Goal: Task Accomplishment & Management: Use online tool/utility

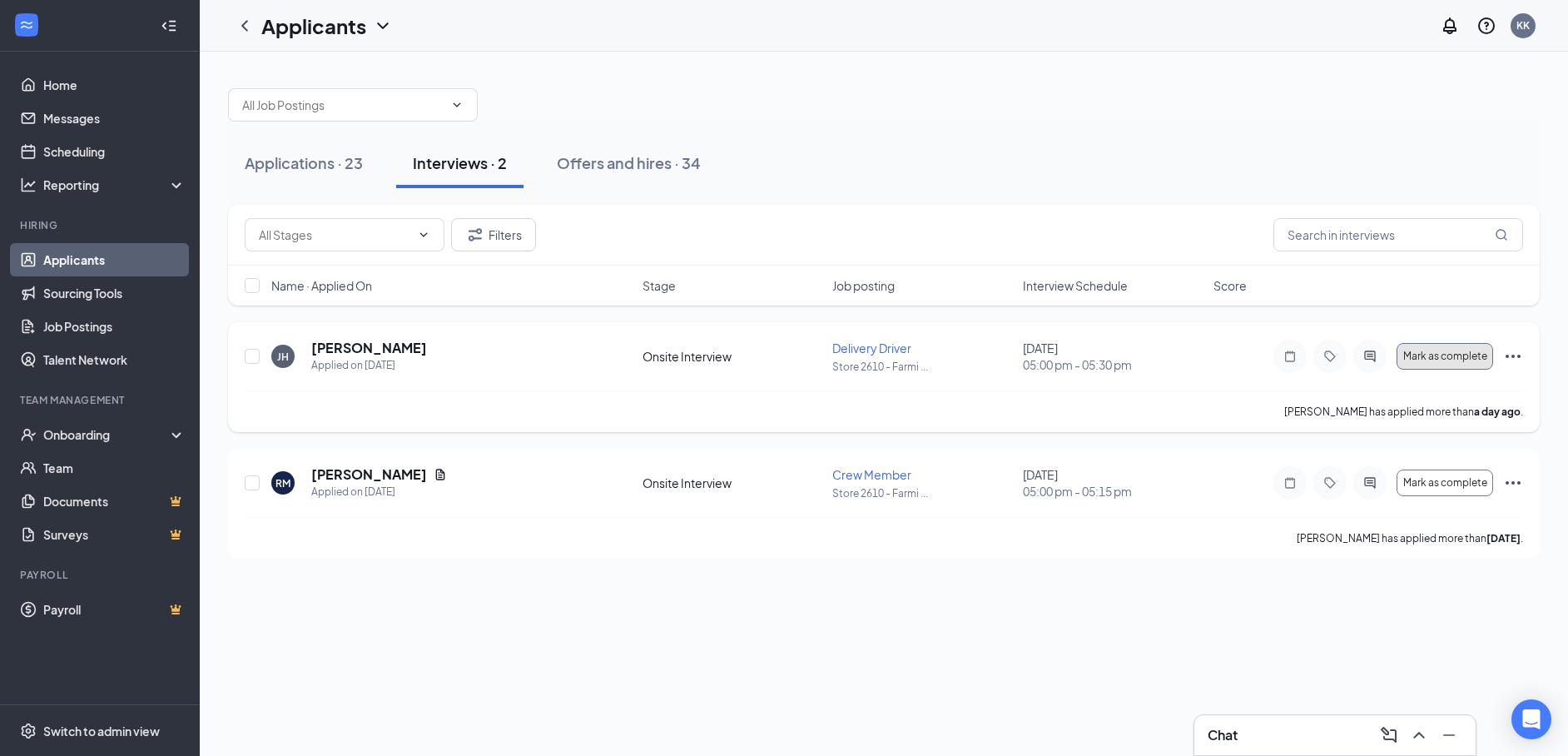
click at [1431, 363] on button "Mark as complete" at bounding box center [1445, 356] width 97 height 26
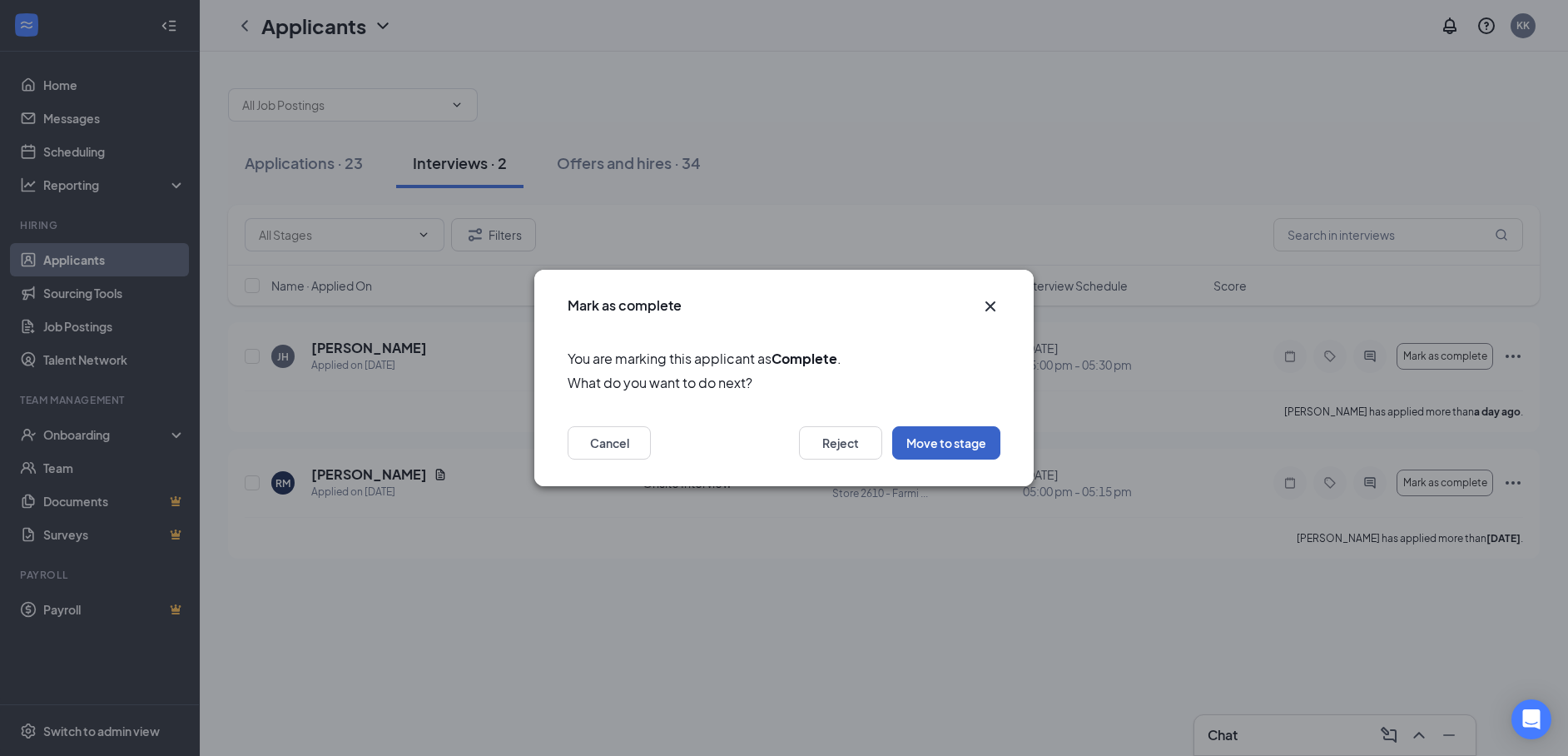
click at [965, 455] on button "Move to stage" at bounding box center [945, 442] width 108 height 33
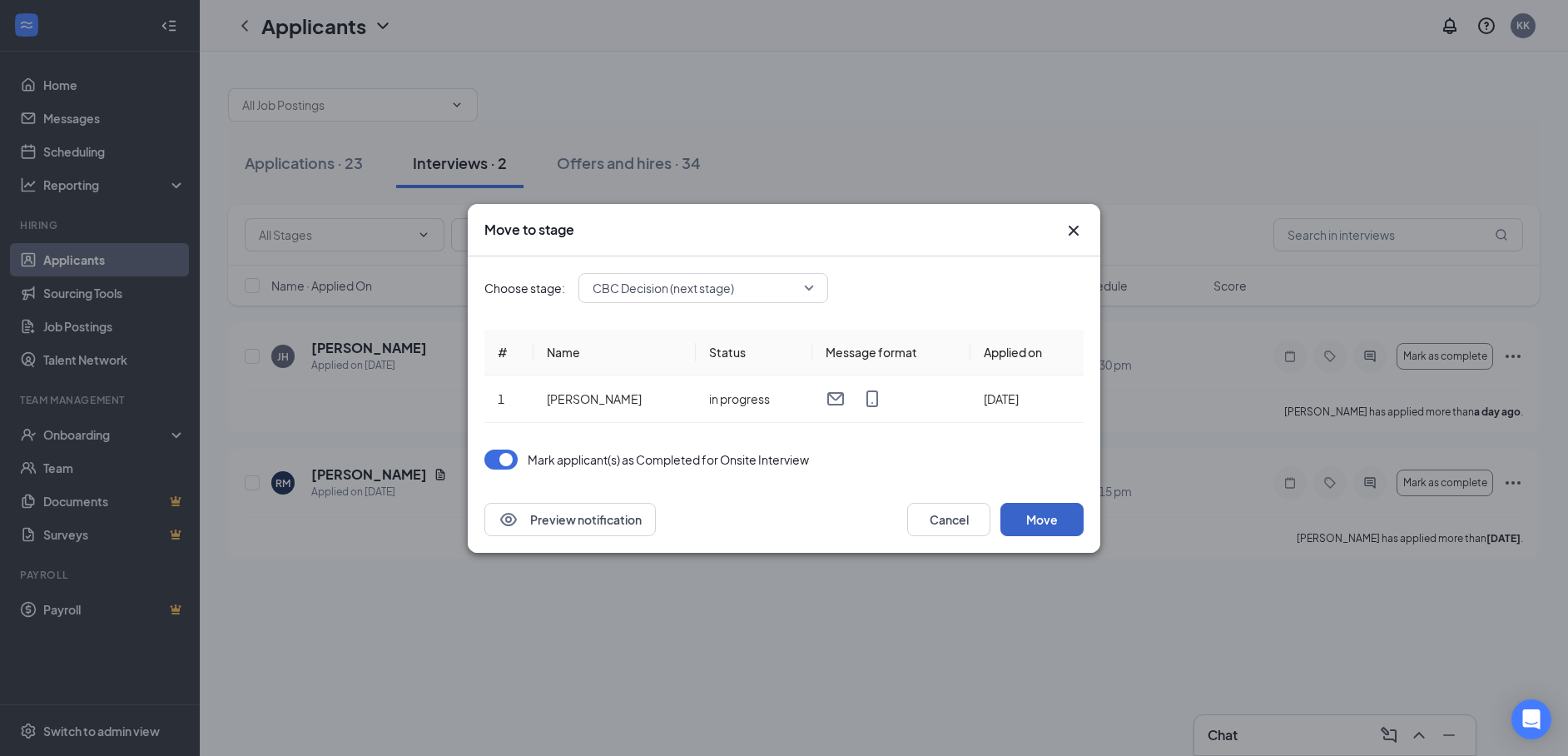
click at [1028, 514] on button "Move" at bounding box center [1042, 519] width 84 height 33
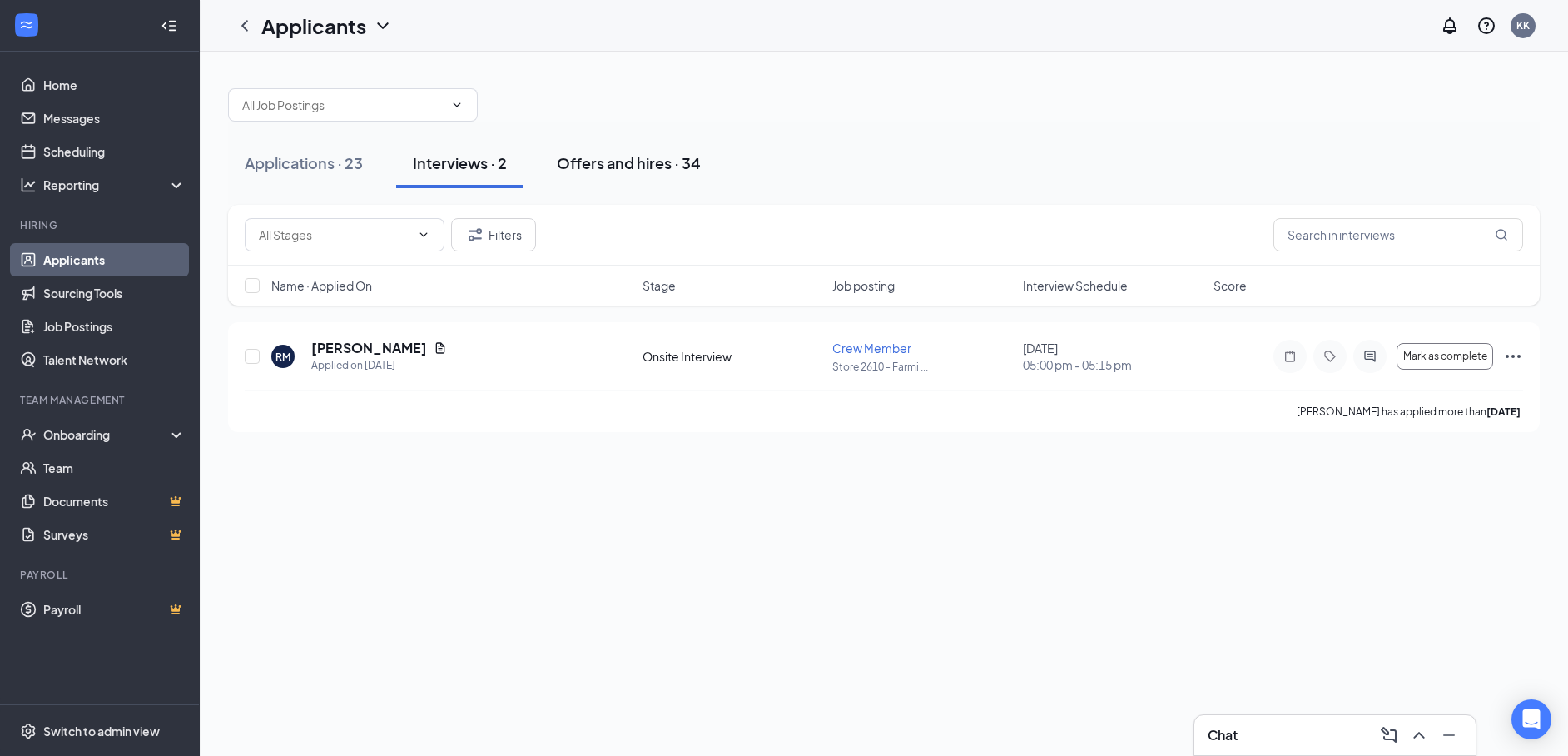
drag, startPoint x: 651, startPoint y: 140, endPoint x: 651, endPoint y: 159, distance: 19.0
click at [651, 141] on button "Offers and hires · 34" at bounding box center [628, 162] width 177 height 50
